Goal: Check status: Check status

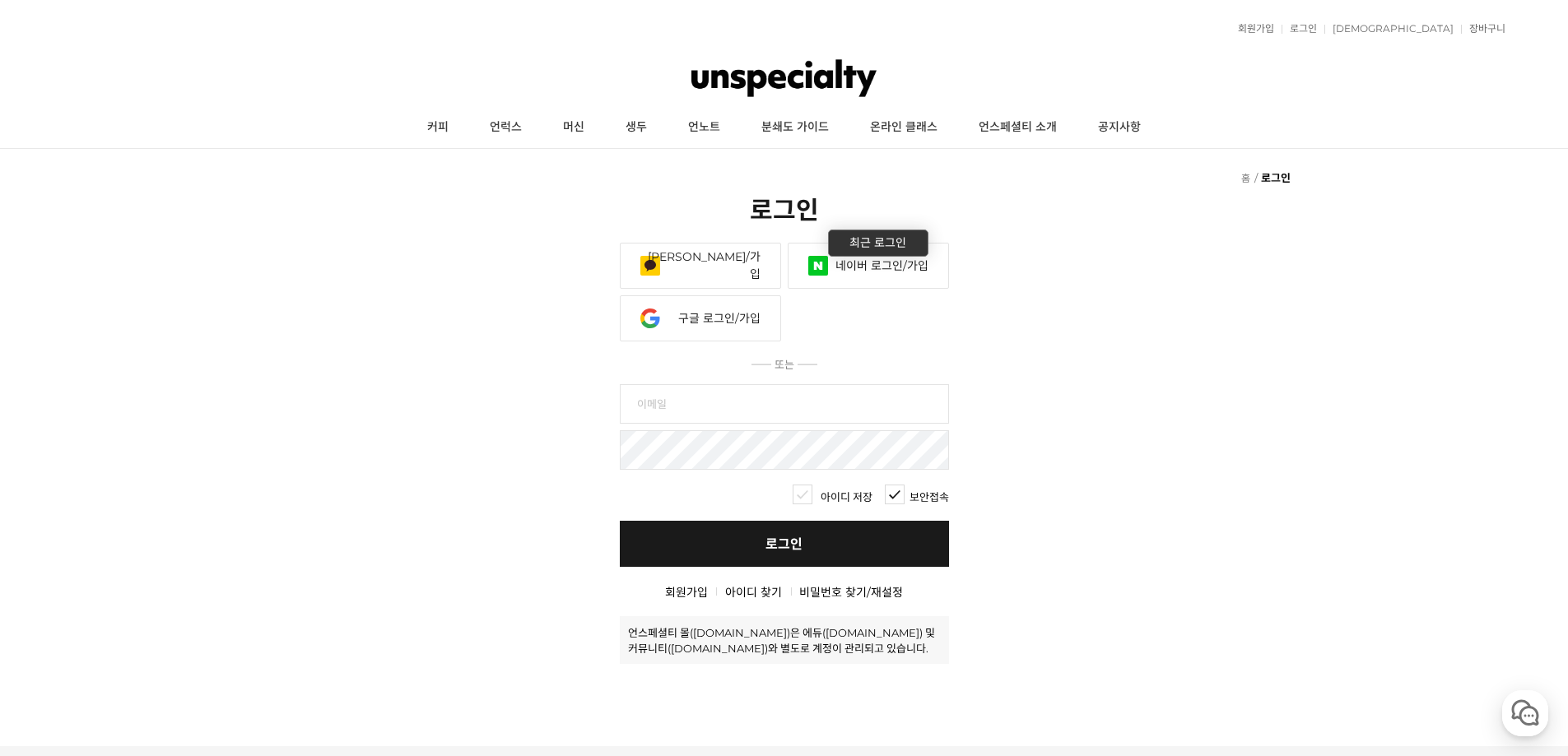
click at [845, 274] on link "네이버 로그인/가입" at bounding box center [868, 266] width 161 height 46
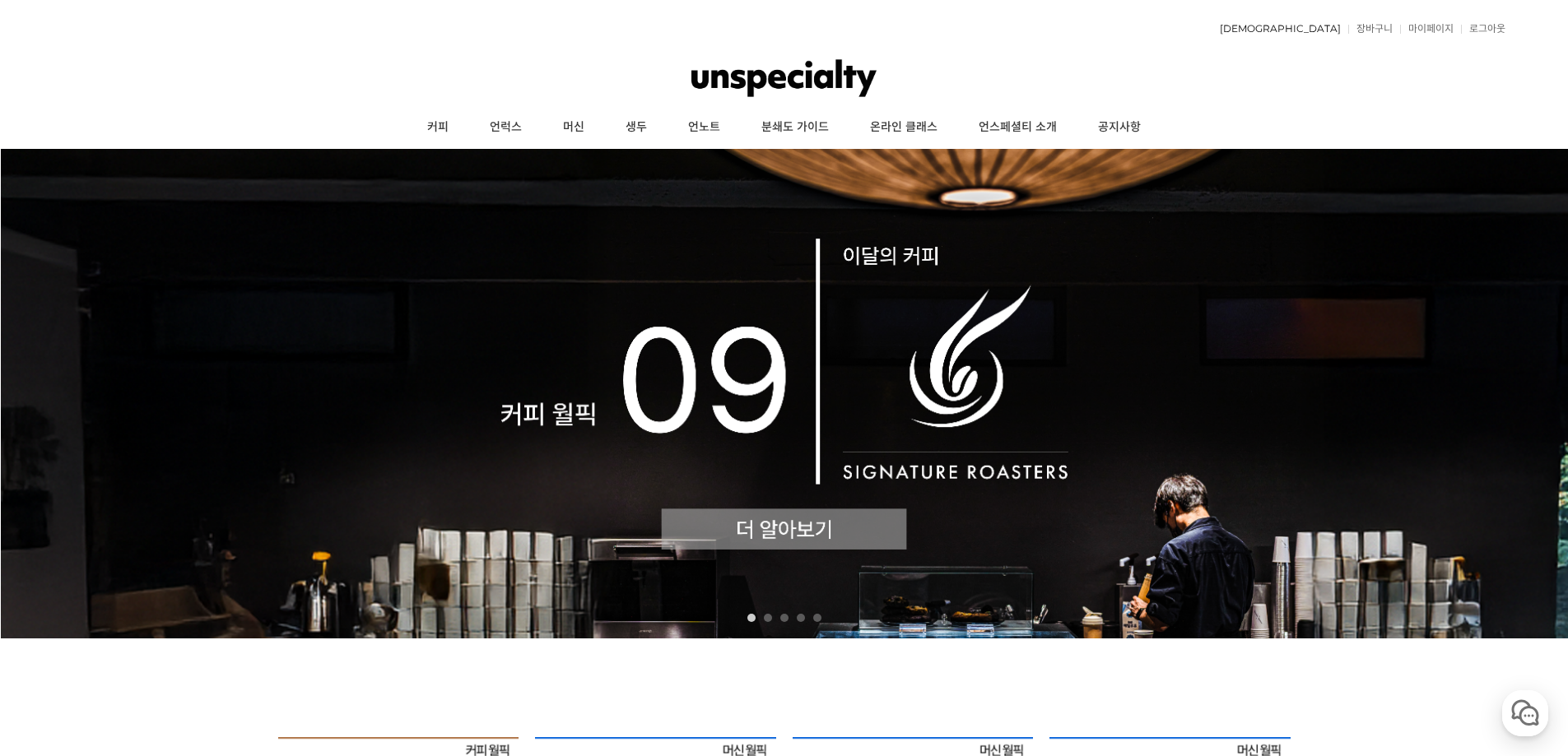
click at [1330, 31] on link "[DEMOGRAPHIC_DATA]" at bounding box center [1276, 28] width 129 height 10
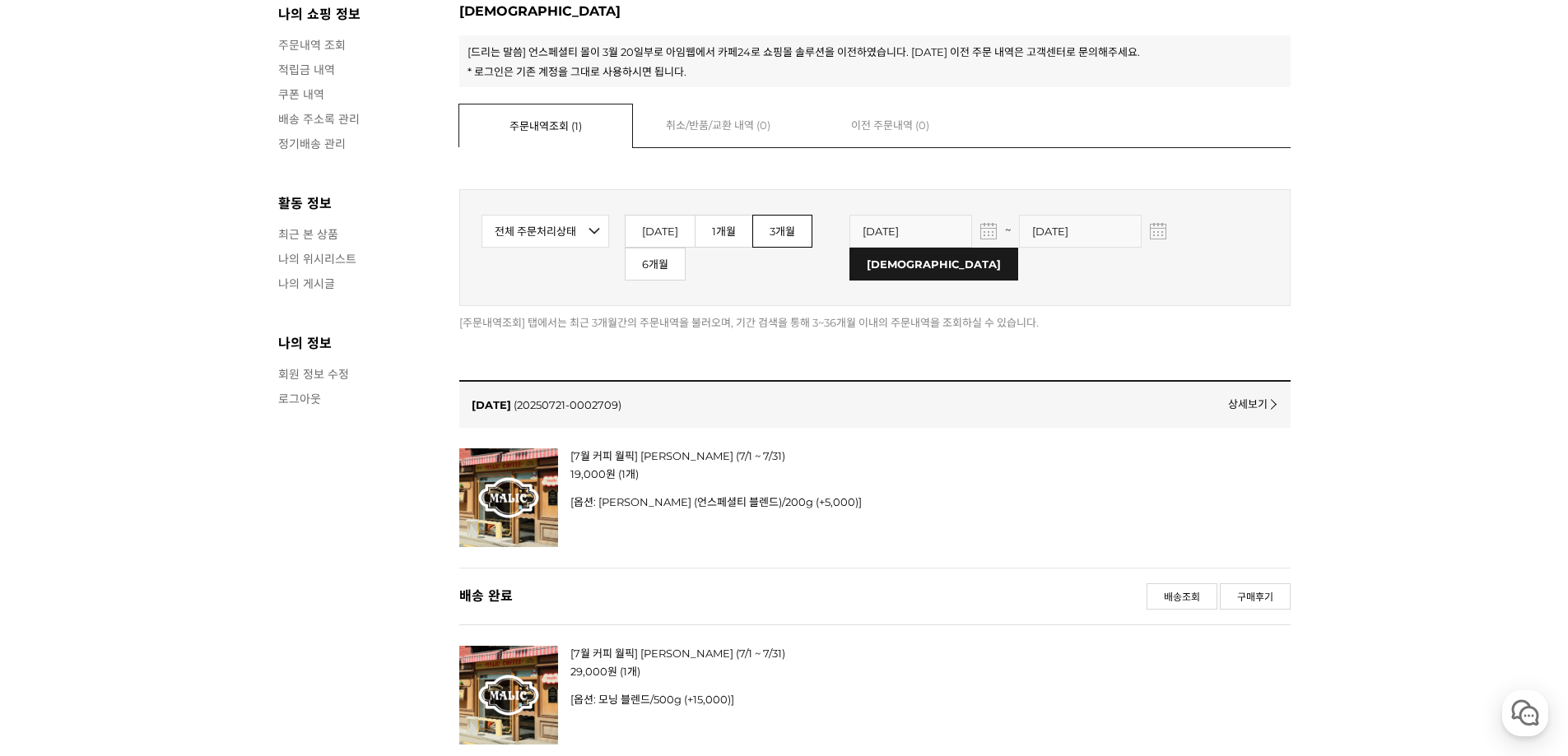
scroll to position [247, 0]
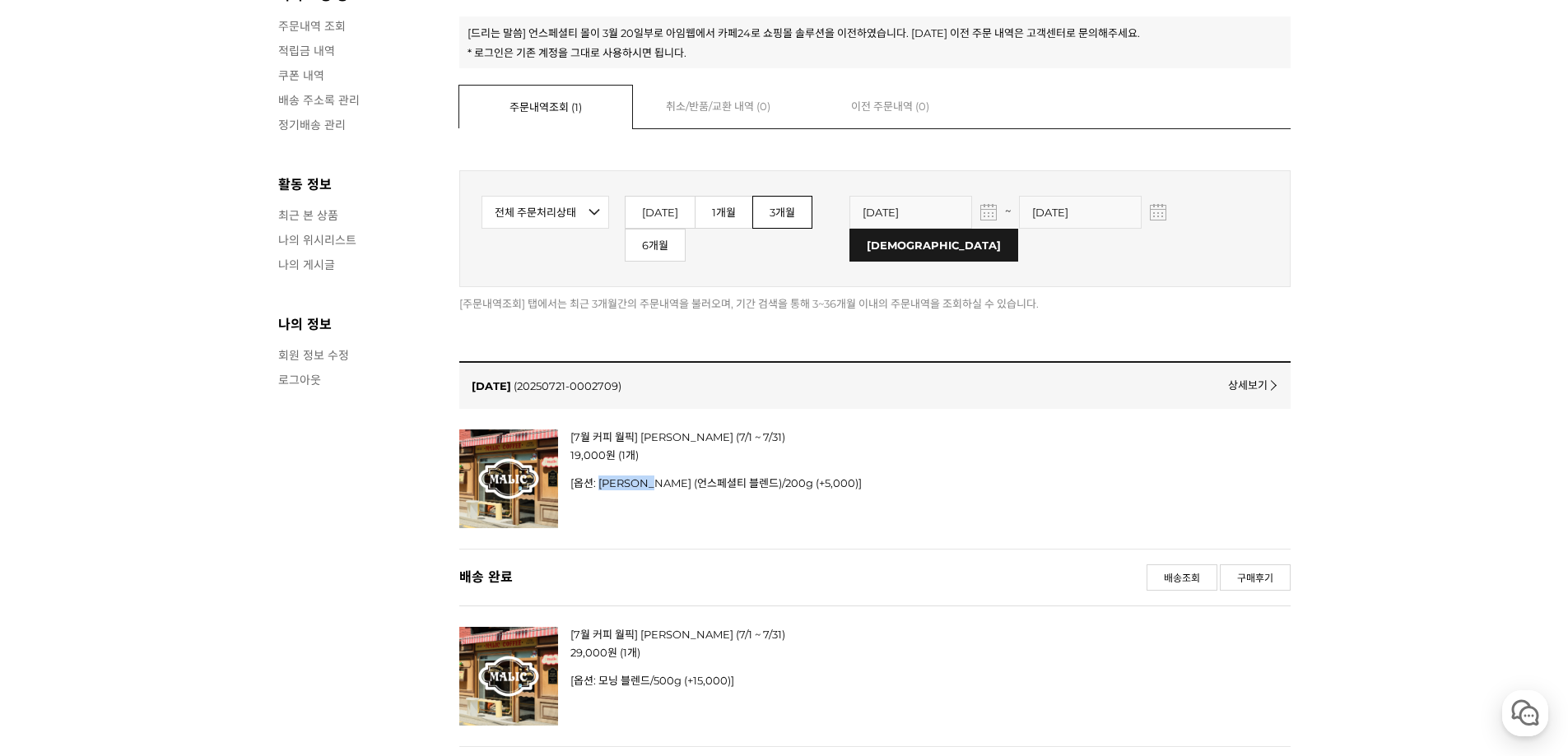
drag, startPoint x: 602, startPoint y: 454, endPoint x: 662, endPoint y: 454, distance: 60.0
click at [662, 475] on p "[옵션: 허니 자몽 쥬스 (언스페셜티 블렌드)/200g (+5,000)]" at bounding box center [828, 483] width 514 height 15
click at [658, 491] on div "[7월 커피 월픽] 말릭 커피 (7/1 ~ 7/31) 19,000 원 (1개) 무이자할부 상품 [옵션: 허니 자몽 쥬스 (언스페셜티 블렌드)/…" at bounding box center [828, 479] width 514 height 99
click at [608, 475] on p "[옵션: 허니 자몽 쥬스 (언스페셜티 블렌드)/200g (+5,000)]" at bounding box center [828, 483] width 514 height 15
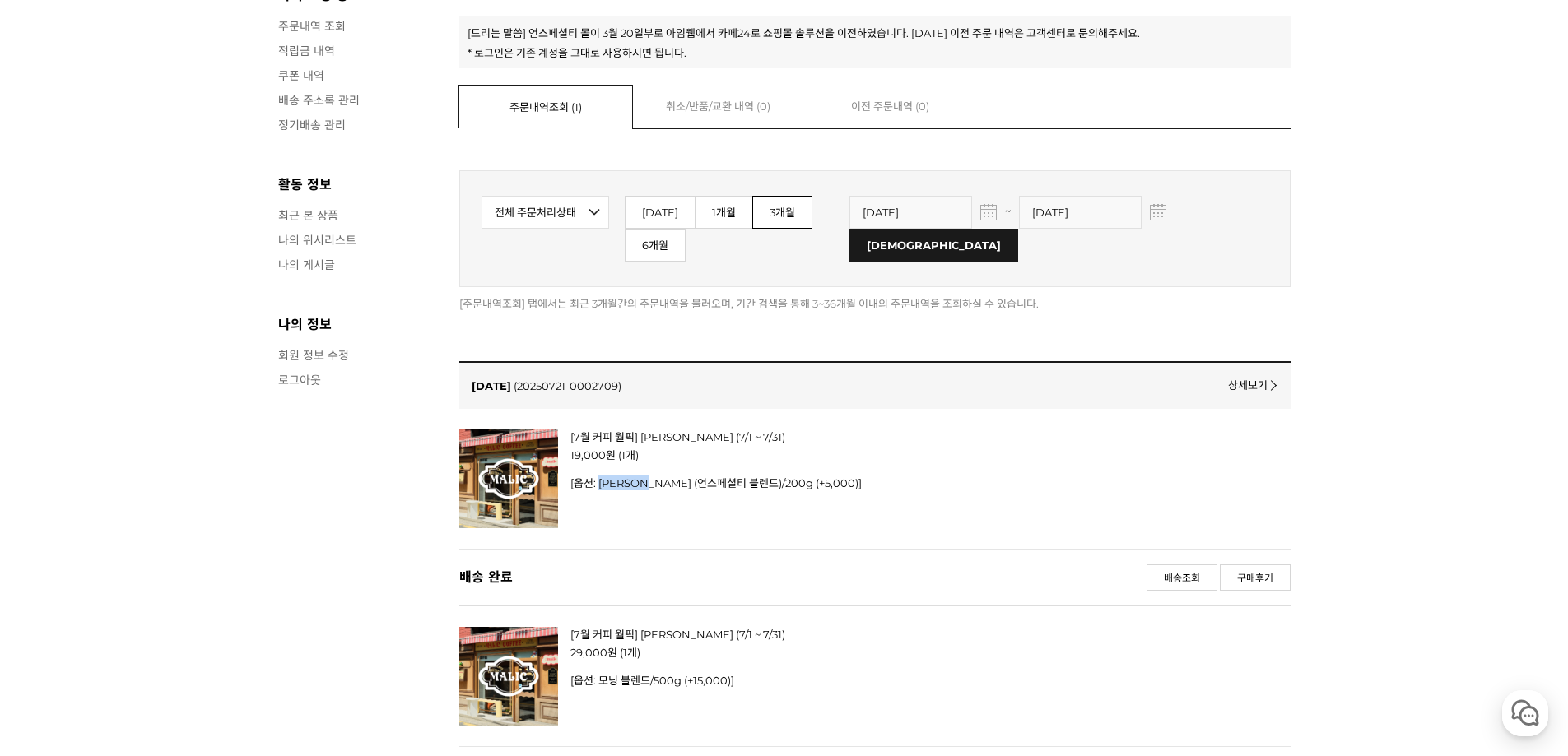
drag, startPoint x: 603, startPoint y: 459, endPoint x: 658, endPoint y: 460, distance: 55.0
click at [658, 475] on p "[옵션: 허니 자몽 쥬스 (언스페셜티 블렌드)/200g (+5,000)]" at bounding box center [828, 483] width 514 height 15
click at [659, 475] on p "[옵션: 허니 자몽 쥬스 (언스페셜티 블렌드)/200g (+5,000)]" at bounding box center [828, 483] width 514 height 15
drag, startPoint x: 663, startPoint y: 455, endPoint x: 600, endPoint y: 457, distance: 63.0
click at [600, 475] on p "[옵션: 허니 자몽 쥬스 (언스페셜티 블렌드)/200g (+5,000)]" at bounding box center [828, 483] width 514 height 15
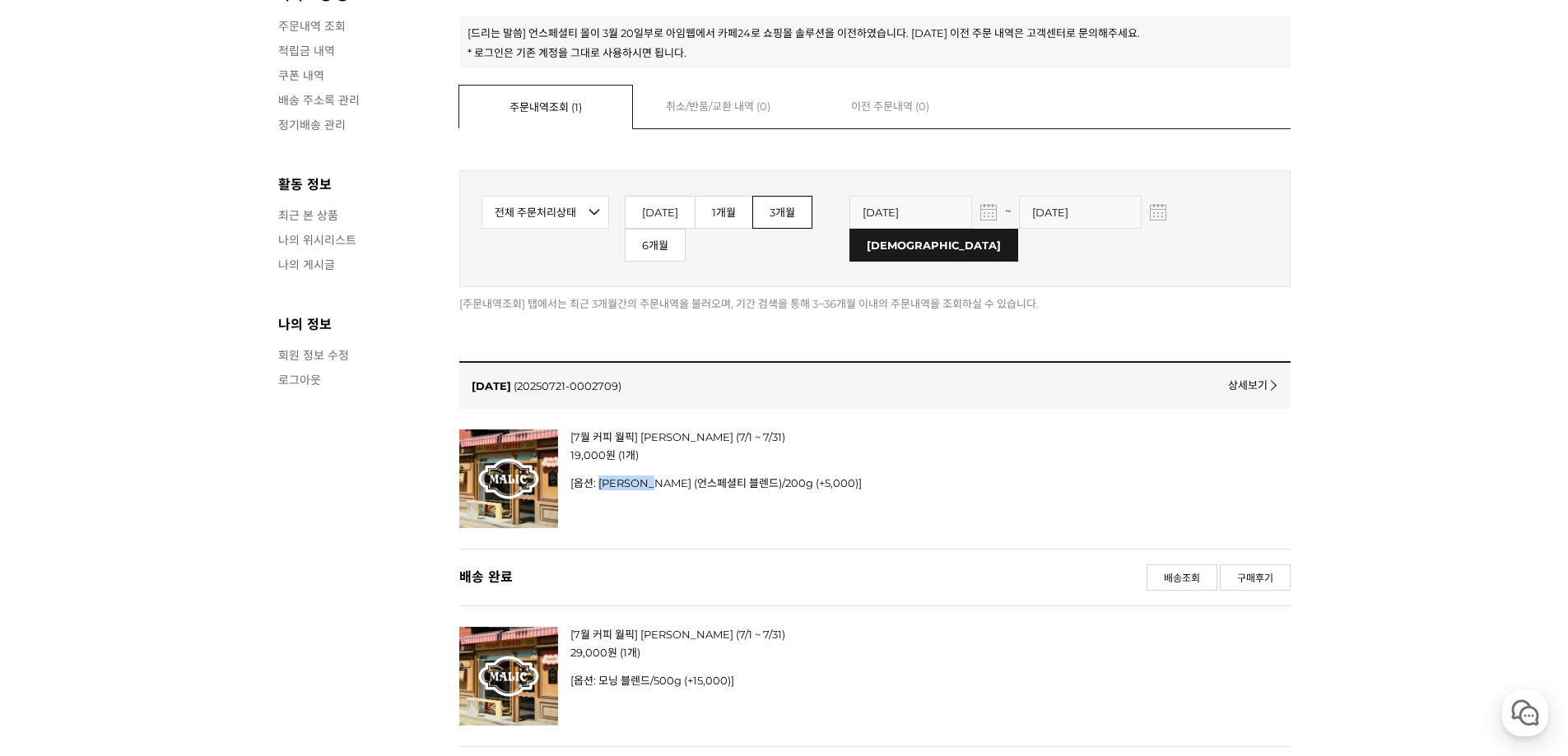
click at [600, 475] on p "[옵션: 허니 자몽 쥬스 (언스페셜티 블렌드)/200g (+5,000)]" at bounding box center [828, 483] width 514 height 15
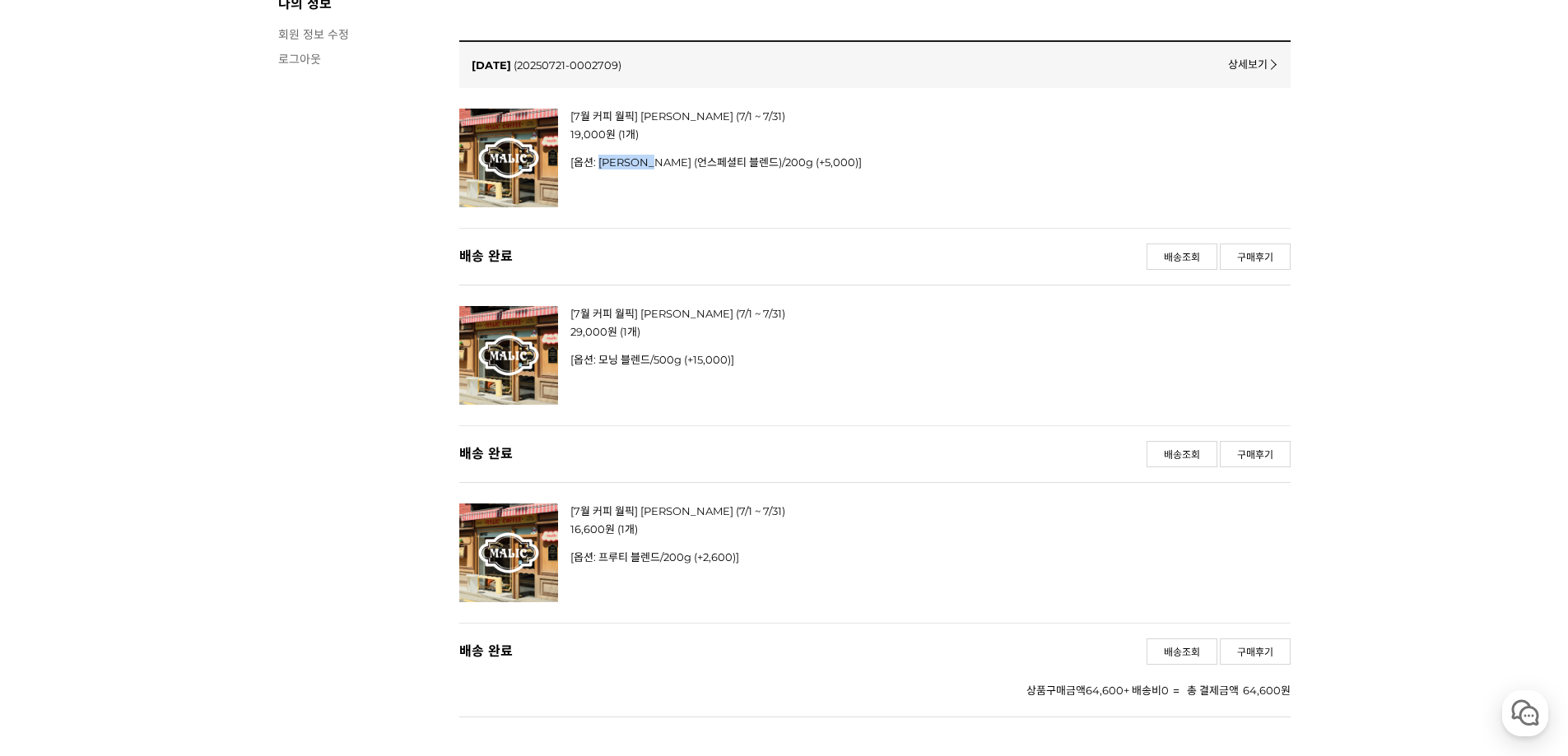
scroll to position [576, 0]
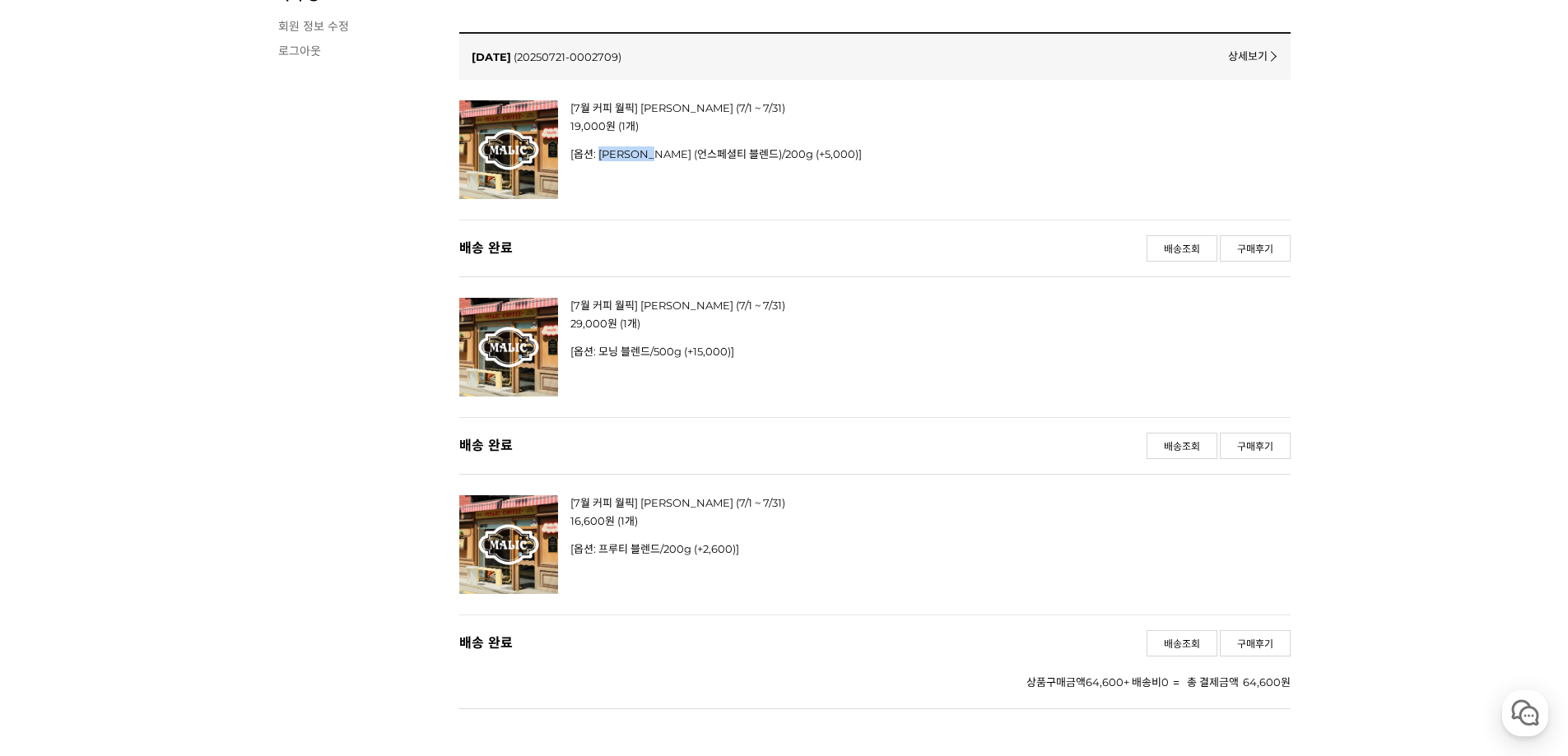
click at [554, 520] on img at bounding box center [509, 545] width 99 height 99
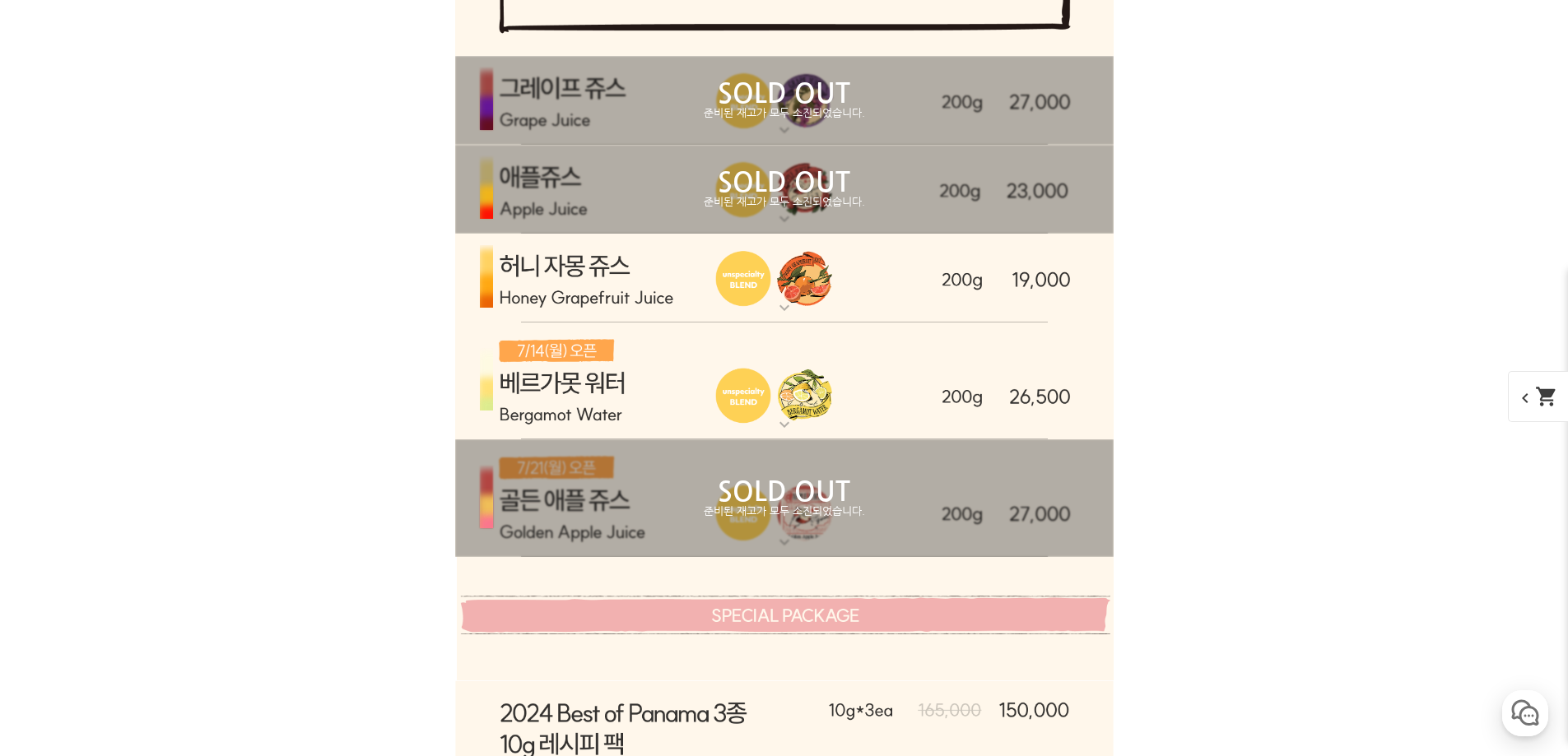
scroll to position [6585, 0]
